Goal: Find specific fact

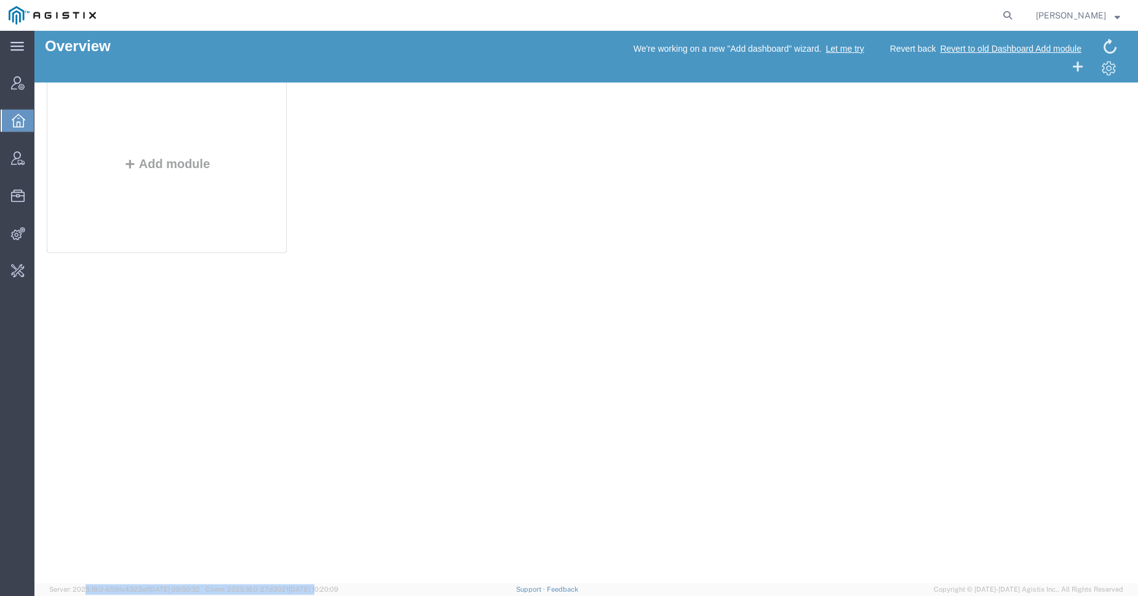
drag, startPoint x: 80, startPoint y: 586, endPoint x: 340, endPoint y: 591, distance: 259.7
click at [338, 591] on span "Server: 2025.18.0-659fc4323ef [DATE] 09:50:32 Client: 2025.18.0-27d3021 [DATE] …" at bounding box center [193, 589] width 289 height 10
click at [292, 588] on span "Client: 2025.18.0-27d3021 2025-09-08 10:20:09" at bounding box center [272, 588] width 133 height 7
copy span "27d3021"
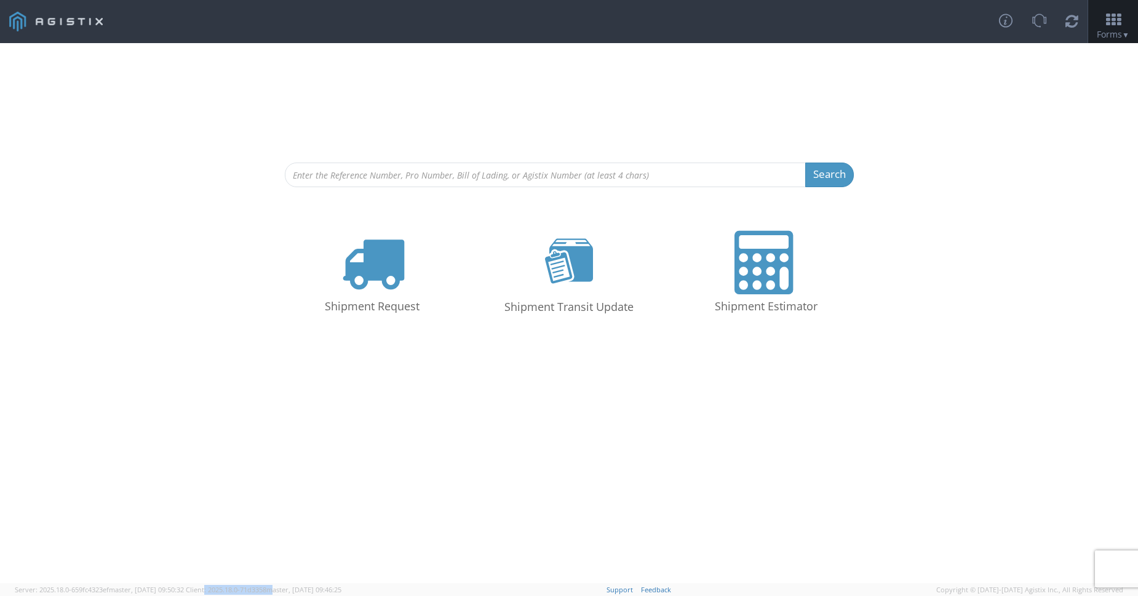
drag, startPoint x: 220, startPoint y: 588, endPoint x: 278, endPoint y: 589, distance: 57.8
click at [290, 591] on span "Client: 2025.18.0-71d3358 master, 2025-09-08 09:46:25" at bounding box center [264, 589] width 156 height 9
click at [269, 588] on span "Client: 2025.18.0-71d3358 master, 2025-09-08 09:46:25" at bounding box center [264, 589] width 156 height 9
copy span "71d3358"
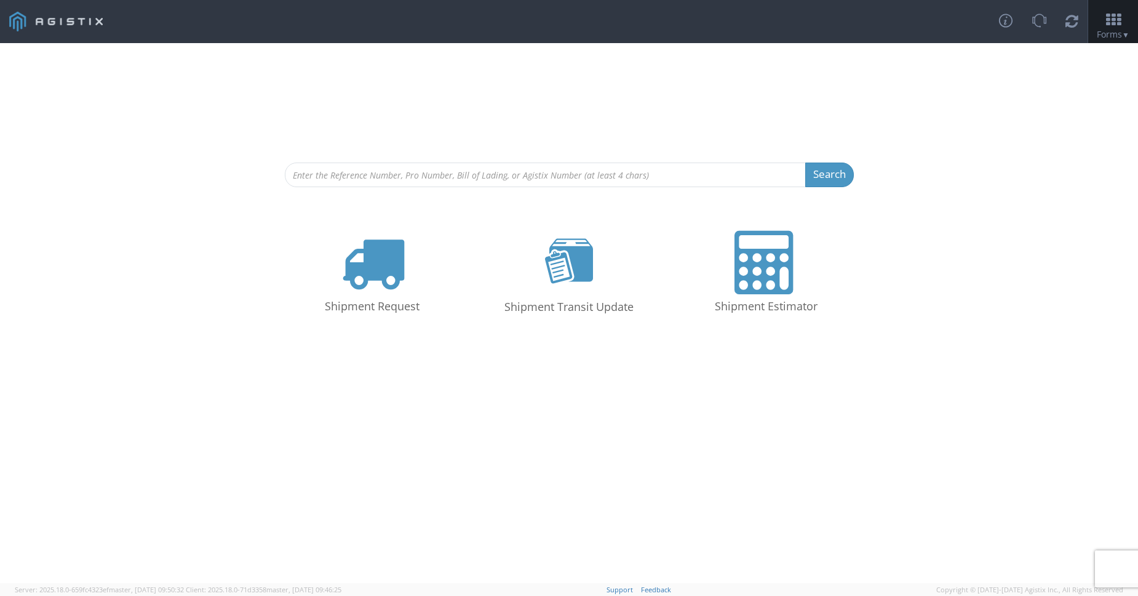
click at [548, 399] on div "Search Refine By Ship From Date To Shipment Request Shipment Transit Update Shi…" at bounding box center [569, 313] width 1138 height 540
drag, startPoint x: 23, startPoint y: 592, endPoint x: 383, endPoint y: 589, distance: 360.6
click at [383, 589] on agx-version "Server: 2025.18.0-659fc4323ef master, 2025-09-08 09:50:32 Client: 2025.18.0-71d…" at bounding box center [569, 589] width 1138 height 13
